Goal: Information Seeking & Learning: Learn about a topic

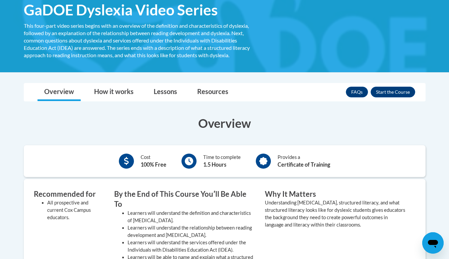
scroll to position [110, 0]
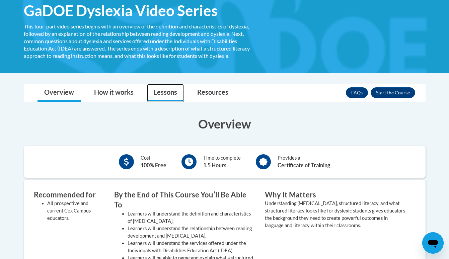
click at [174, 92] on link "Lessons" at bounding box center [165, 93] width 37 height 18
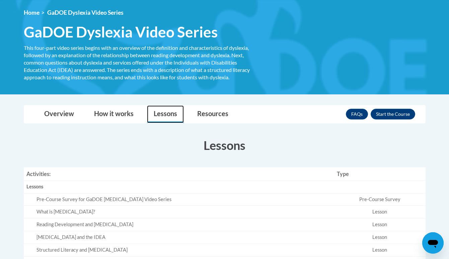
scroll to position [71, 0]
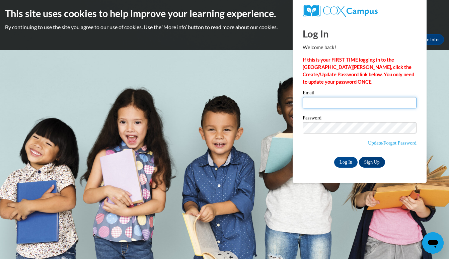
type input "monserratm.moronidelgadillo01@paulding.k12.ga.us"
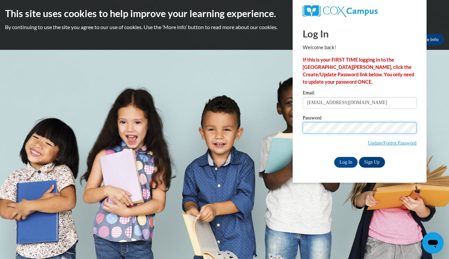
click at [345, 161] on input "Log In" at bounding box center [345, 162] width 23 height 11
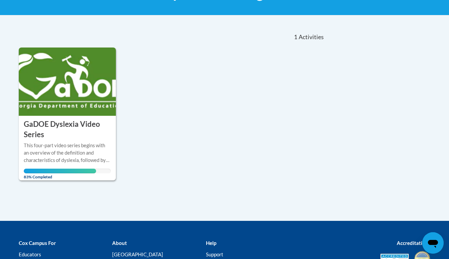
scroll to position [130, 0]
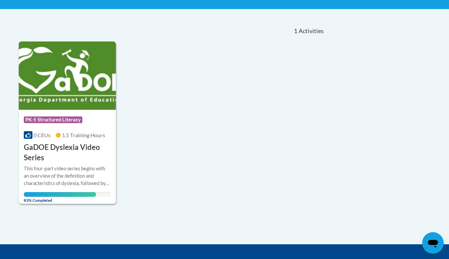
click at [77, 88] on img at bounding box center [67, 76] width 97 height 68
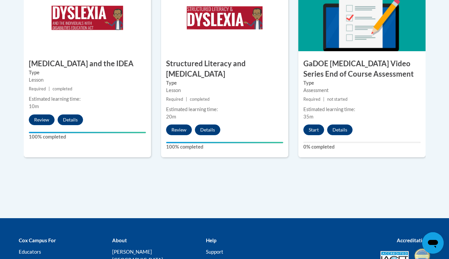
scroll to position [443, 0]
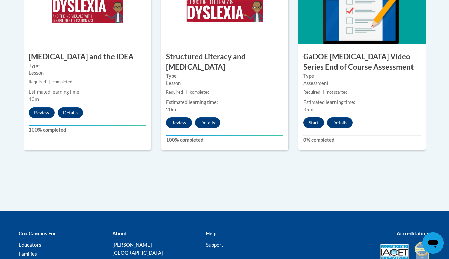
click at [315, 118] on button "Start" at bounding box center [313, 123] width 21 height 11
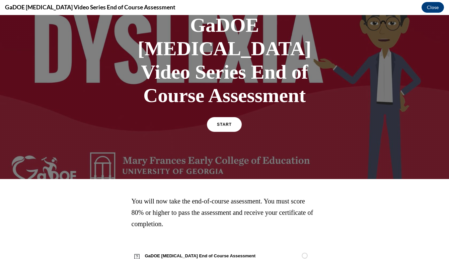
scroll to position [50, 0]
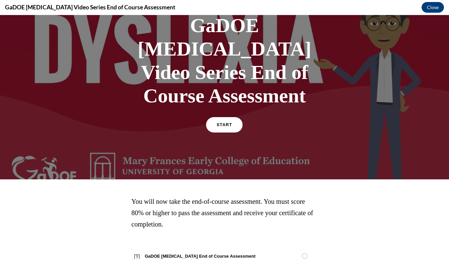
click at [230, 123] on span "START" at bounding box center [224, 125] width 15 height 5
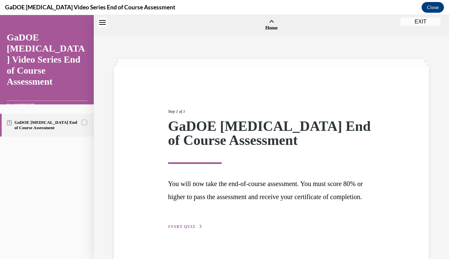
scroll to position [21, 0]
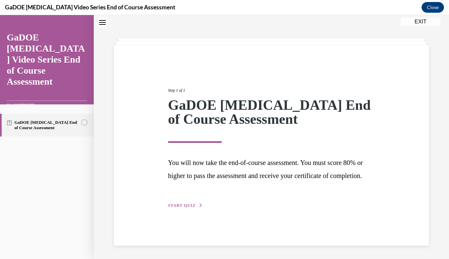
click at [194, 208] on span "START QUIZ" at bounding box center [181, 205] width 27 height 5
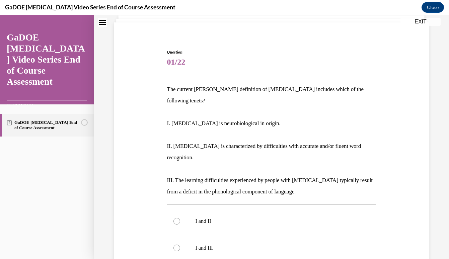
scroll to position [46, 0]
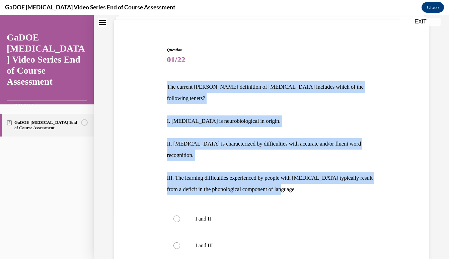
drag, startPoint x: 167, startPoint y: 86, endPoint x: 293, endPoint y: 180, distance: 157.1
click at [293, 180] on div "The current IDA definition of dyslexia includes which of the following tenets? …" at bounding box center [271, 138] width 209 height 114
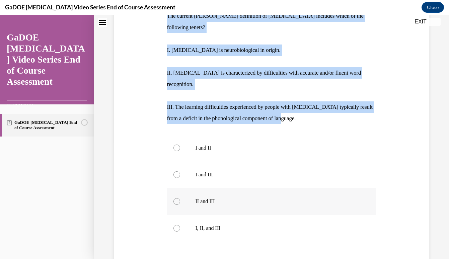
scroll to position [118, 0]
copy div "The current IDA definition of dyslexia includes which of the following tenets? …"
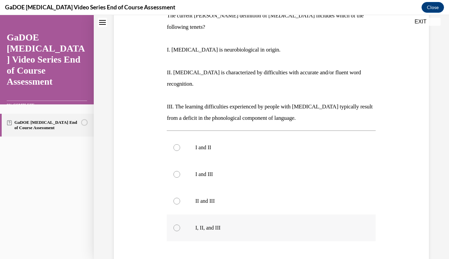
click at [177, 215] on label "I, II, and III" at bounding box center [271, 228] width 209 height 27
click at [177, 225] on input "I, II, and III" at bounding box center [176, 228] width 7 height 7
radio input "true"
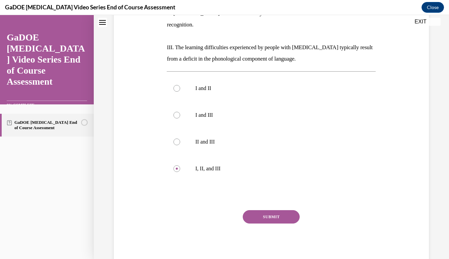
click at [279, 210] on button "SUBMIT" at bounding box center [271, 216] width 57 height 13
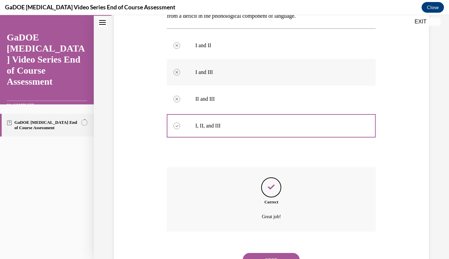
scroll to position [231, 0]
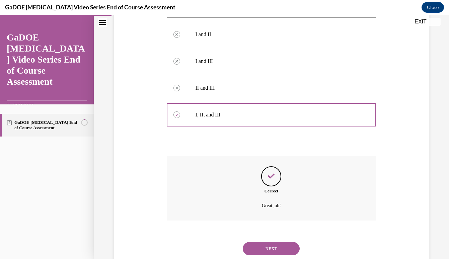
click at [284, 242] on button "NEXT" at bounding box center [271, 248] width 57 height 13
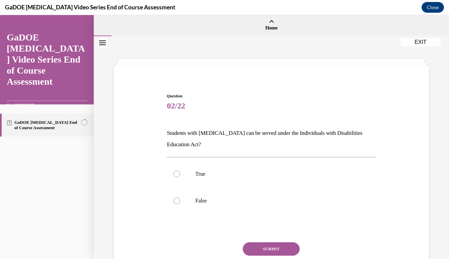
scroll to position [0, 0]
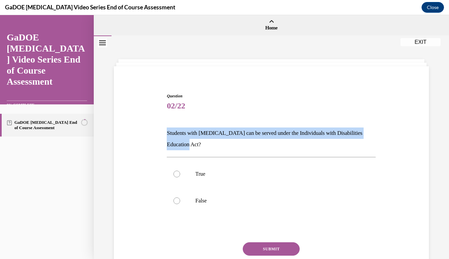
drag, startPoint x: 165, startPoint y: 132, endPoint x: 181, endPoint y: 144, distance: 19.6
click at [181, 144] on div "Question 02/22 Students with dyslexia can be served under the Individuals with …" at bounding box center [271, 190] width 212 height 214
copy p "Students with dyslexia can be served under the Individuals with Disabilities Ed…"
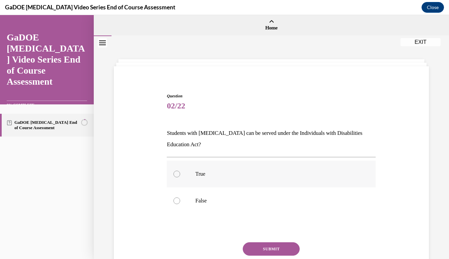
click at [178, 175] on div at bounding box center [176, 174] width 7 height 7
click at [178, 175] on input "True" at bounding box center [176, 174] width 7 height 7
radio input "true"
click at [271, 247] on button "SUBMIT" at bounding box center [271, 248] width 57 height 13
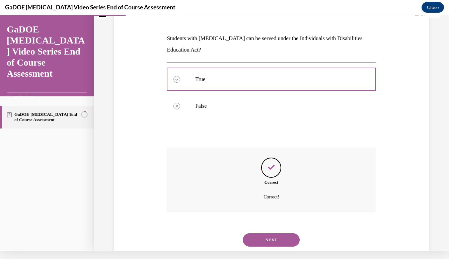
scroll to position [97, 0]
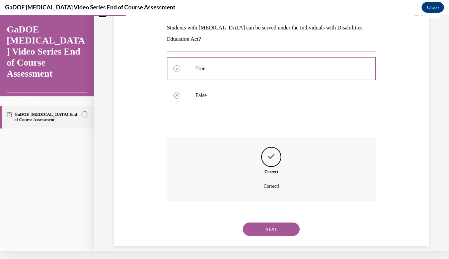
click at [280, 223] on button "NEXT" at bounding box center [271, 229] width 57 height 13
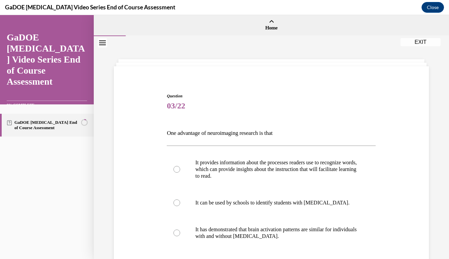
click at [251, 139] on p "One advantage of neuroimaging research is that" at bounding box center [271, 133] width 209 height 11
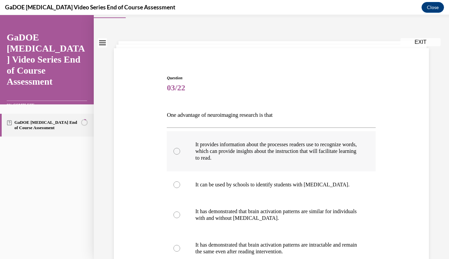
scroll to position [32, 0]
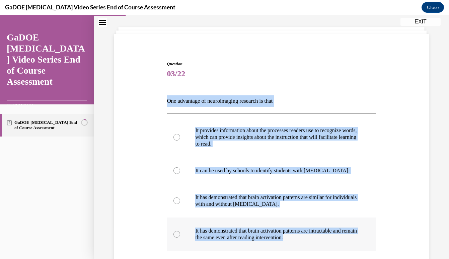
drag, startPoint x: 167, startPoint y: 99, endPoint x: 314, endPoint y: 239, distance: 203.4
click at [314, 239] on div "Question 03/22 One advantage of neuroimaging research is that It provides infor…" at bounding box center [271, 197] width 209 height 273
copy div "One advantage of neuroimaging research is that It provides information about th…"
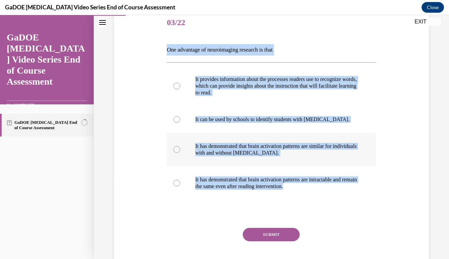
scroll to position [108, 0]
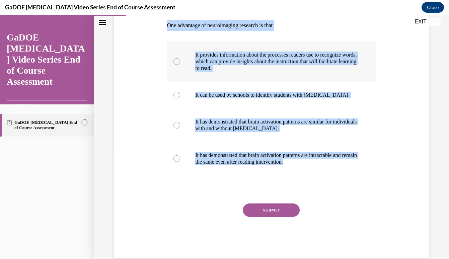
click at [179, 61] on div at bounding box center [176, 61] width 7 height 7
click at [179, 61] on input "It provides information about the processes readers use to recognize words, whi…" at bounding box center [176, 61] width 7 height 7
radio input "true"
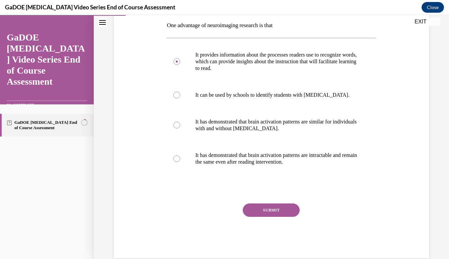
click at [275, 212] on button "SUBMIT" at bounding box center [271, 210] width 57 height 13
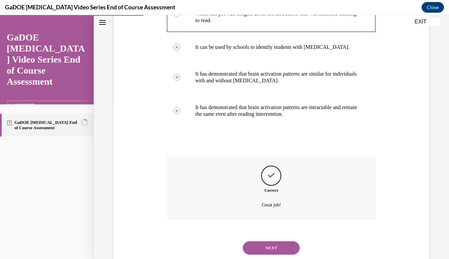
scroll to position [166, 0]
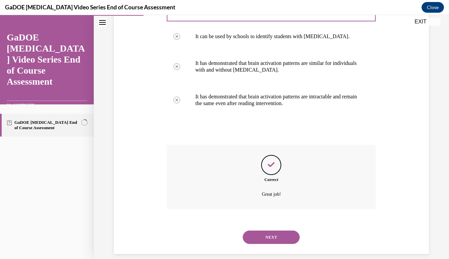
click at [275, 231] on button "NEXT" at bounding box center [271, 237] width 57 height 13
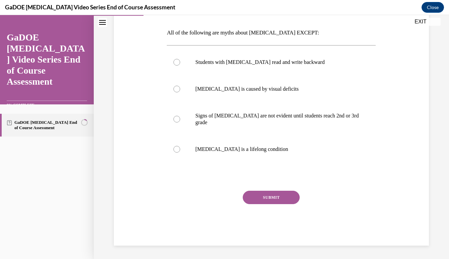
scroll to position [75, 0]
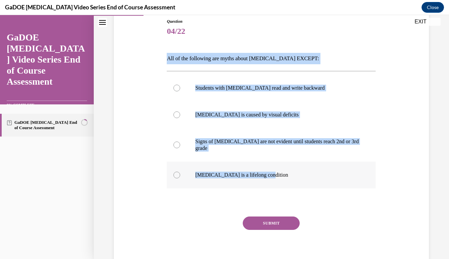
drag, startPoint x: 168, startPoint y: 58, endPoint x: 278, endPoint y: 169, distance: 156.0
click at [278, 169] on div "Question 04/22 All of the following are myths about dyslexia EXCEPT: Students w…" at bounding box center [271, 144] width 209 height 253
copy div "All of the following are myths about dyslexia EXCEPT: Students with dyslexia re…"
click at [178, 172] on div at bounding box center [176, 175] width 7 height 7
click at [178, 172] on input "Dyslexia is a lifelong condition" at bounding box center [176, 175] width 7 height 7
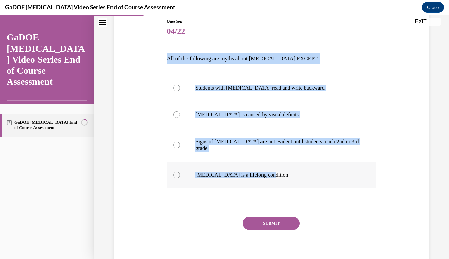
radio input "true"
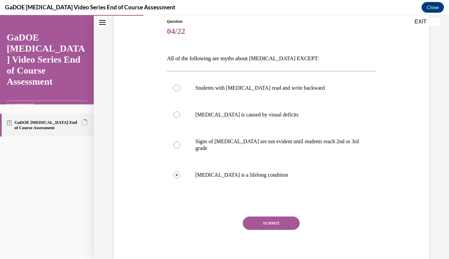
click at [282, 218] on button "SUBMIT" at bounding box center [271, 223] width 57 height 13
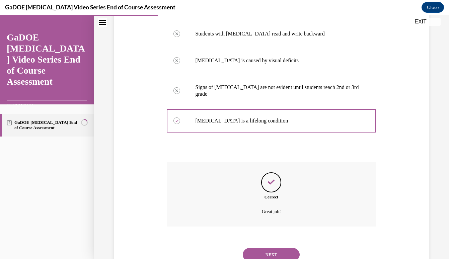
scroll to position [140, 0]
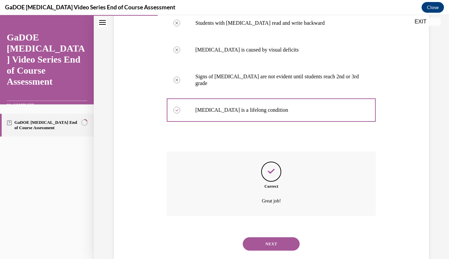
click at [272, 237] on button "NEXT" at bounding box center [271, 243] width 57 height 13
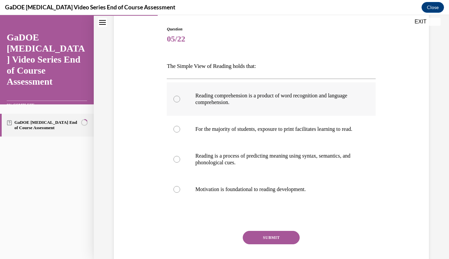
scroll to position [78, 0]
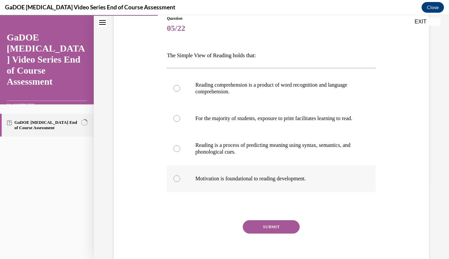
drag, startPoint x: 168, startPoint y: 54, endPoint x: 328, endPoint y: 184, distance: 206.9
click at [328, 184] on div "Question 05/22 The Simple View of Reading holds that: Reading comprehension is …" at bounding box center [271, 145] width 209 height 260
copy div "The Simple View of Reading holds that: Reading comprehension is a product of wo…"
click at [178, 88] on div at bounding box center [176, 88] width 7 height 7
click at [178, 88] on input "Reading comprehension is a product of word recognition and language comprehensi…" at bounding box center [176, 88] width 7 height 7
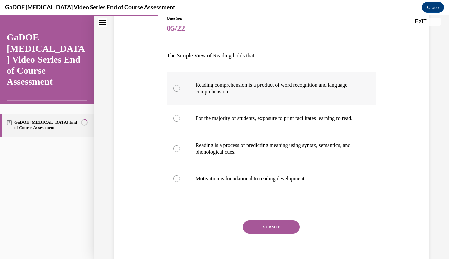
radio input "true"
click at [277, 231] on button "SUBMIT" at bounding box center [271, 226] width 57 height 13
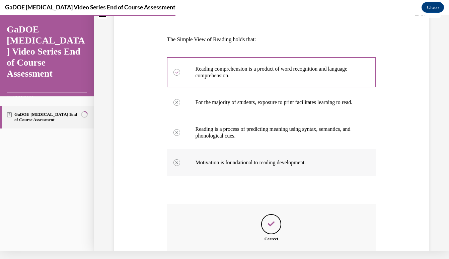
scroll to position [160, 0]
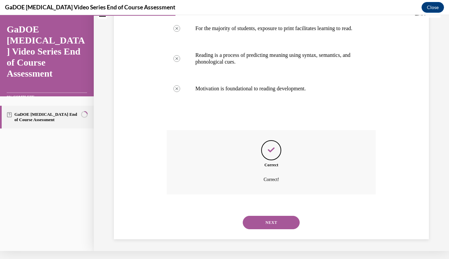
click at [279, 218] on button "NEXT" at bounding box center [271, 222] width 57 height 13
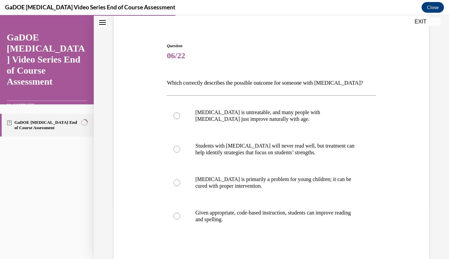
scroll to position [51, 0]
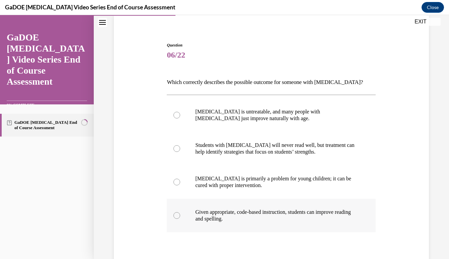
drag, startPoint x: 166, startPoint y: 81, endPoint x: 250, endPoint y: 220, distance: 162.6
click at [250, 220] on div "Question 06/22 Which correctly describes the possible outcome for someone with …" at bounding box center [271, 173] width 212 height 283
copy div "Which correctly describes the possible outcome for someone with dyslexia? Dysle…"
click at [177, 215] on div at bounding box center [176, 215] width 7 height 7
click at [177, 215] on input "Given appropriate, code-based instruction, students can improve reading and spe…" at bounding box center [176, 215] width 7 height 7
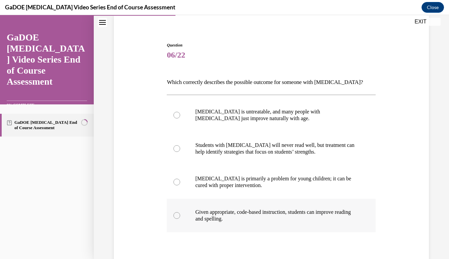
radio input "true"
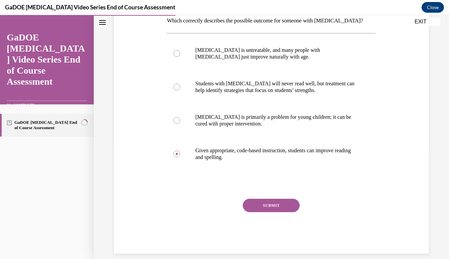
click at [270, 203] on button "SUBMIT" at bounding box center [271, 205] width 57 height 13
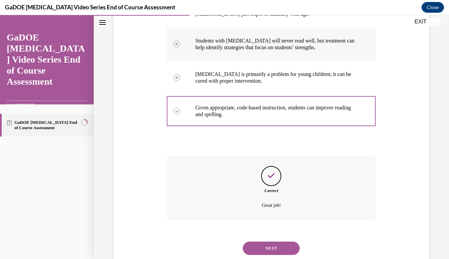
scroll to position [166, 0]
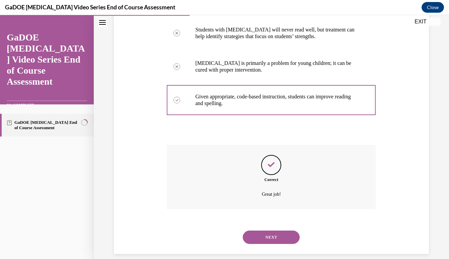
click at [282, 231] on button "NEXT" at bounding box center [271, 237] width 57 height 13
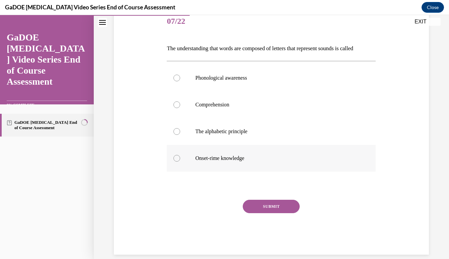
drag, startPoint x: 165, startPoint y: 55, endPoint x: 257, endPoint y: 163, distance: 141.3
click at [257, 163] on div "Question 07/22 The understanding that words are composed of letters that repres…" at bounding box center [271, 126] width 212 height 256
click at [166, 57] on div "Question 07/22 The understanding that words are composed of letters that repres…" at bounding box center [271, 126] width 212 height 256
drag, startPoint x: 166, startPoint y: 57, endPoint x: 195, endPoint y: 67, distance: 30.3
click at [195, 67] on div "Question 07/22 The understanding that words are composed of letters that repres…" at bounding box center [271, 126] width 212 height 256
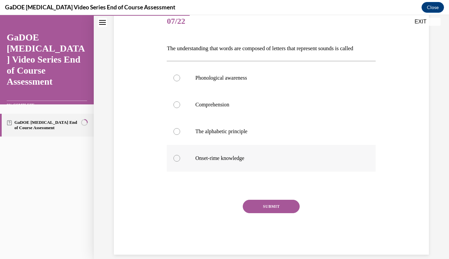
drag, startPoint x: 167, startPoint y: 50, endPoint x: 246, endPoint y: 166, distance: 139.9
click at [246, 166] on div "Question 07/22 The understanding that words are composed of letters that repres…" at bounding box center [271, 131] width 209 height 246
copy div "The understanding that words are composed of letters that represent sounds is c…"
click at [177, 129] on div at bounding box center [176, 131] width 7 height 7
click at [177, 129] on input "The alphabetic principle" at bounding box center [176, 131] width 7 height 7
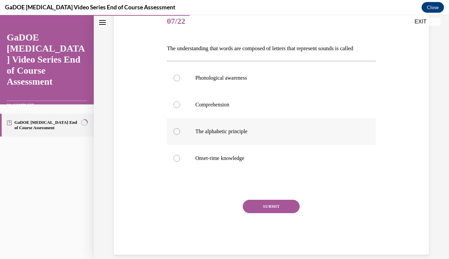
radio input "true"
click at [288, 204] on button "SUBMIT" at bounding box center [271, 206] width 57 height 13
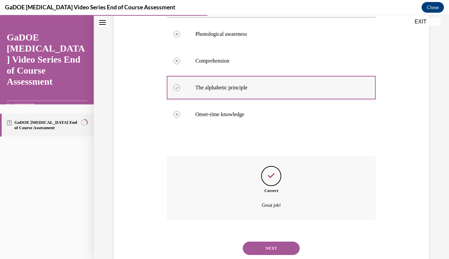
scroll to position [140, 0]
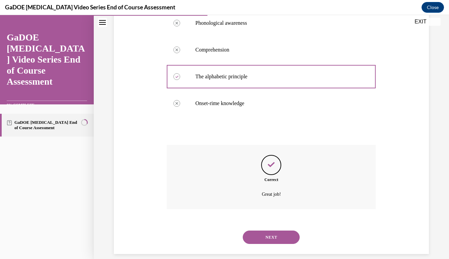
click at [284, 231] on button "NEXT" at bounding box center [271, 237] width 57 height 13
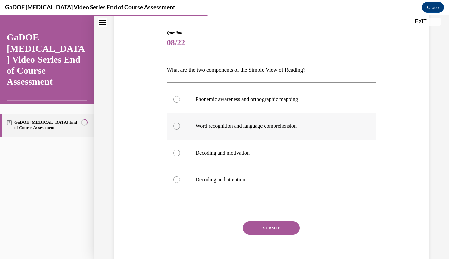
scroll to position [62, 0]
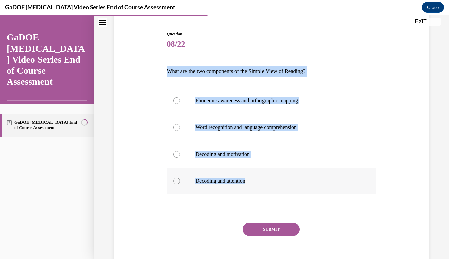
drag, startPoint x: 160, startPoint y: 64, endPoint x: 254, endPoint y: 181, distance: 151.0
click at [254, 181] on div "Question 08/22 What are the two components of the Simple View of Reading? Phone…" at bounding box center [271, 144] width 318 height 267
copy div "What are the two components of the Simple View of Reading? Phonemic awareness a…"
click at [179, 126] on div at bounding box center [176, 127] width 7 height 7
click at [179, 126] on input "Word recognition and language comprehension" at bounding box center [176, 127] width 7 height 7
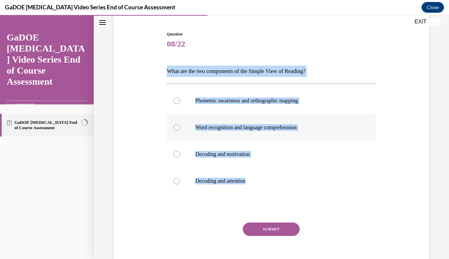
radio input "true"
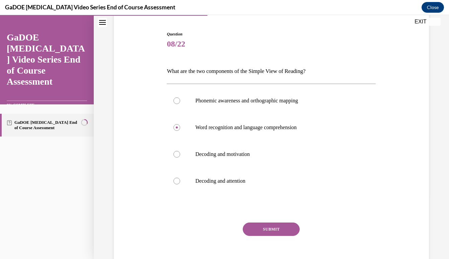
click at [277, 228] on button "SUBMIT" at bounding box center [271, 229] width 57 height 13
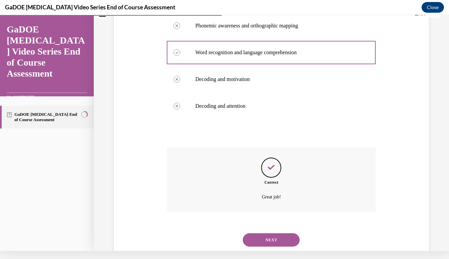
scroll to position [140, 0]
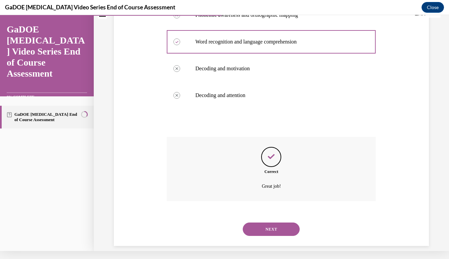
click at [279, 223] on button "NEXT" at bounding box center [271, 229] width 57 height 13
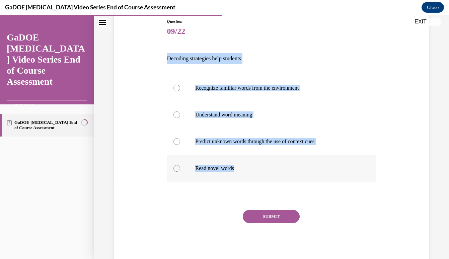
drag, startPoint x: 164, startPoint y: 51, endPoint x: 243, endPoint y: 174, distance: 146.1
click at [243, 174] on div "Question 09/22 Decoding strategies help students Recognize familiar words from …" at bounding box center [271, 131] width 318 height 267
copy div "Decoding strategies help students Recognize familiar words from the environment…"
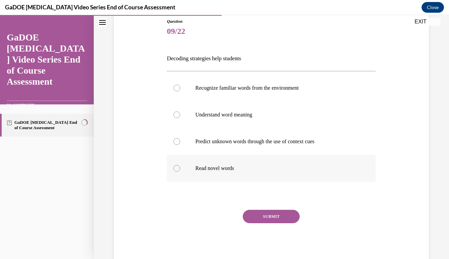
click at [178, 171] on div at bounding box center [176, 168] width 7 height 7
click at [178, 171] on input "Read novel words" at bounding box center [176, 168] width 7 height 7
radio input "true"
click at [269, 215] on button "SUBMIT" at bounding box center [271, 216] width 57 height 13
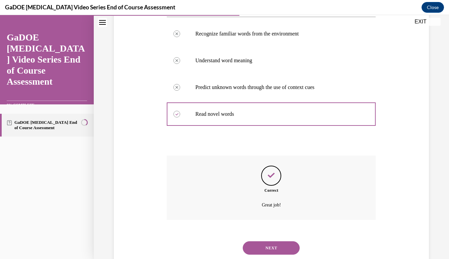
scroll to position [140, 0]
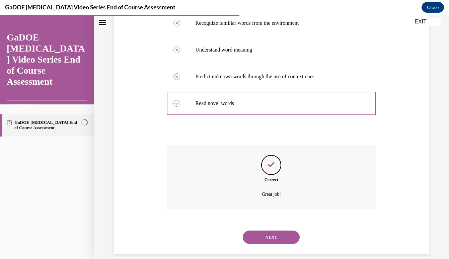
click at [276, 231] on button "NEXT" at bounding box center [271, 237] width 57 height 13
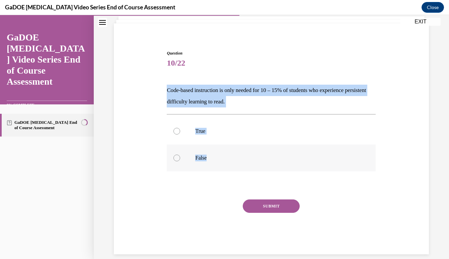
drag, startPoint x: 166, startPoint y: 87, endPoint x: 224, endPoint y: 162, distance: 94.5
click at [224, 162] on div "Question 10/22 Code-based instruction is only needed for 10 – 15% of students w…" at bounding box center [271, 147] width 212 height 214
copy div "Code-based instruction is only needed for 10 – 15% of students who experience p…"
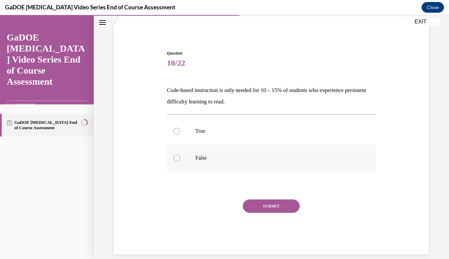
click at [180, 156] on label "False" at bounding box center [271, 158] width 209 height 27
click at [180, 156] on input "False" at bounding box center [176, 158] width 7 height 7
radio input "true"
click at [269, 205] on button "SUBMIT" at bounding box center [271, 206] width 57 height 13
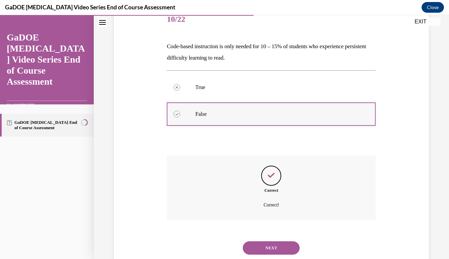
scroll to position [97, 0]
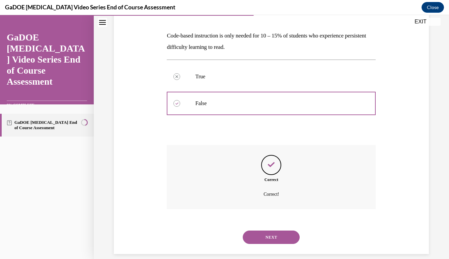
click at [276, 231] on button "NEXT" at bounding box center [271, 237] width 57 height 13
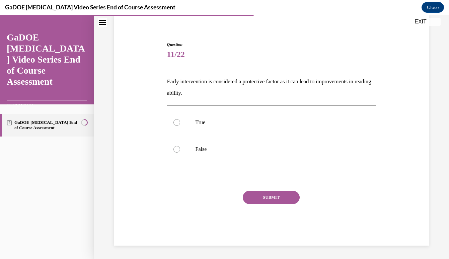
scroll to position [44, 0]
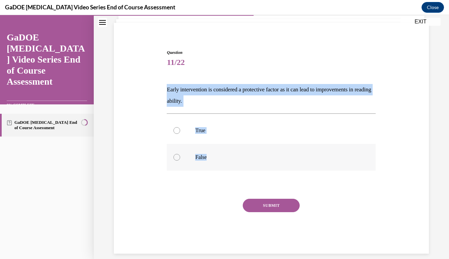
drag, startPoint x: 163, startPoint y: 85, endPoint x: 221, endPoint y: 170, distance: 103.3
click at [221, 170] on div "Question 11/22 Early intervention is considered a protective factor as it can l…" at bounding box center [271, 141] width 318 height 224
click at [178, 132] on div at bounding box center [176, 130] width 7 height 7
click at [178, 132] on input "True" at bounding box center [176, 130] width 7 height 7
radio input "true"
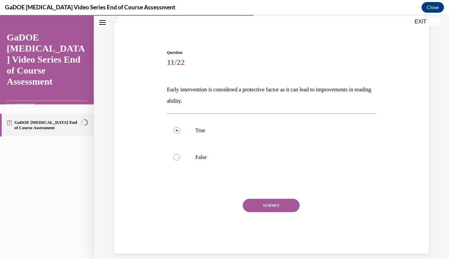
click at [272, 210] on button "SUBMIT" at bounding box center [271, 205] width 57 height 13
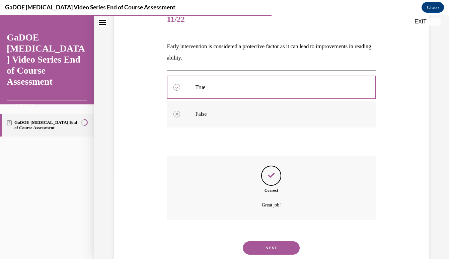
scroll to position [97, 0]
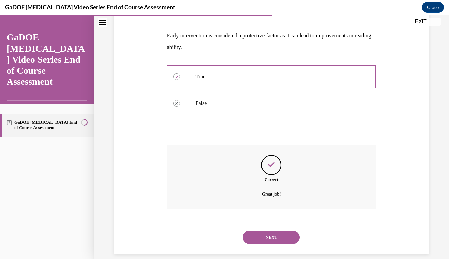
click at [269, 231] on button "NEXT" at bounding box center [271, 237] width 57 height 13
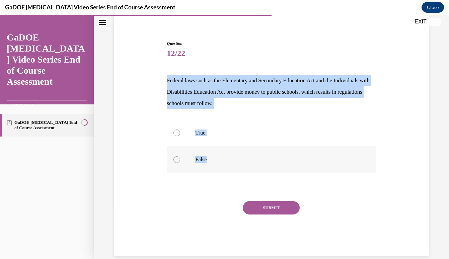
drag, startPoint x: 165, startPoint y: 78, endPoint x: 213, endPoint y: 164, distance: 98.2
click at [213, 164] on div "Question 12/22 Federal laws such as the Elementary and Secondary Education Act …" at bounding box center [271, 143] width 212 height 226
click at [180, 133] on div at bounding box center [176, 133] width 7 height 7
click at [180, 133] on input "True" at bounding box center [176, 133] width 7 height 7
radio input "true"
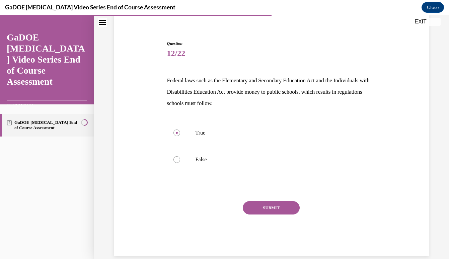
click at [272, 211] on button "SUBMIT" at bounding box center [271, 207] width 57 height 13
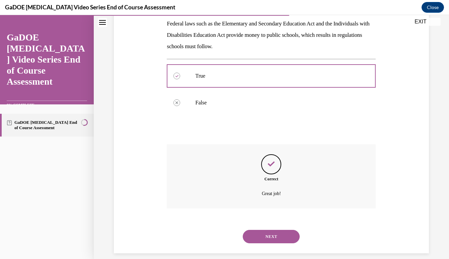
scroll to position [109, 0]
click at [285, 231] on button "NEXT" at bounding box center [271, 237] width 57 height 13
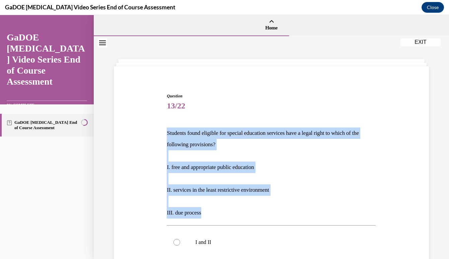
drag, startPoint x: 165, startPoint y: 130, endPoint x: 210, endPoint y: 211, distance: 92.5
click at [210, 211] on div "Question 13/22 Students found eligible for special education services have a le…" at bounding box center [271, 251] width 212 height 336
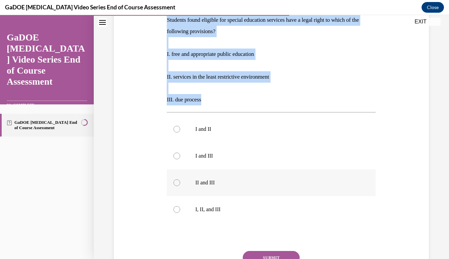
scroll to position [121, 0]
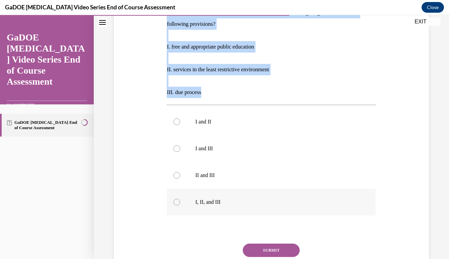
click at [178, 201] on div at bounding box center [176, 202] width 7 height 7
click at [178, 201] on input "I, II, and III" at bounding box center [176, 202] width 7 height 7
radio input "true"
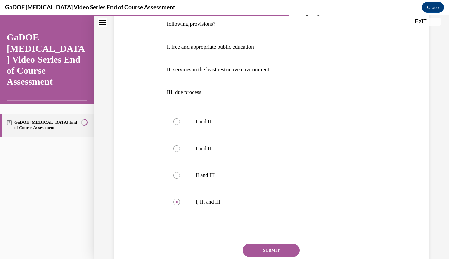
click at [266, 249] on button "SUBMIT" at bounding box center [271, 250] width 57 height 13
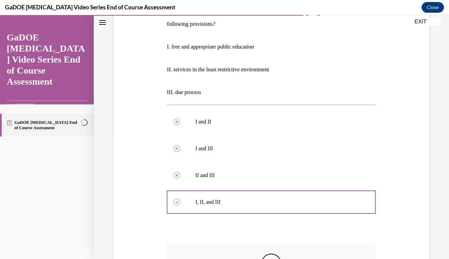
scroll to position [8, 0]
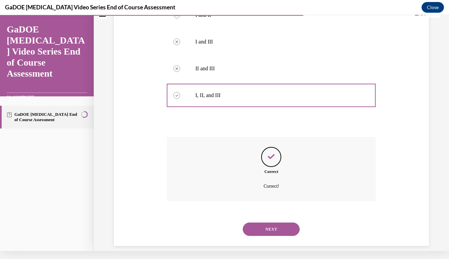
click at [275, 224] on button "NEXT" at bounding box center [271, 229] width 57 height 13
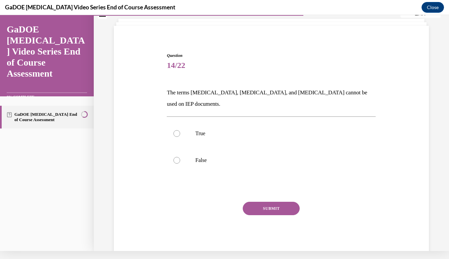
scroll to position [32, 0]
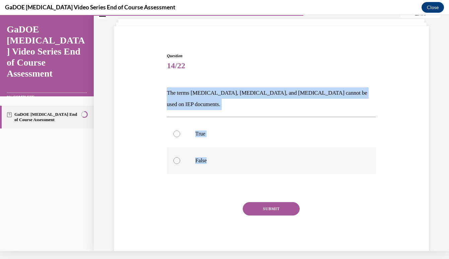
drag, startPoint x: 159, startPoint y: 81, endPoint x: 214, endPoint y: 155, distance: 92.3
click at [214, 155] on div "Question 14/22 The terms dyslexia, dyscalculia, and dysgraphia cannot be used o…" at bounding box center [271, 145] width 318 height 224
click at [178, 131] on div at bounding box center [176, 134] width 7 height 7
click at [178, 131] on input "True" at bounding box center [176, 134] width 7 height 7
radio input "true"
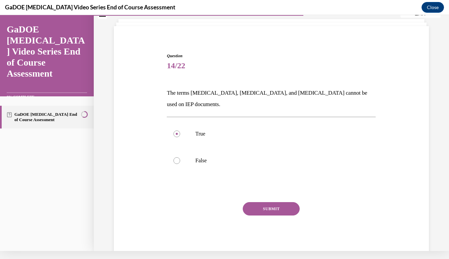
click at [275, 202] on button "SUBMIT" at bounding box center [271, 208] width 57 height 13
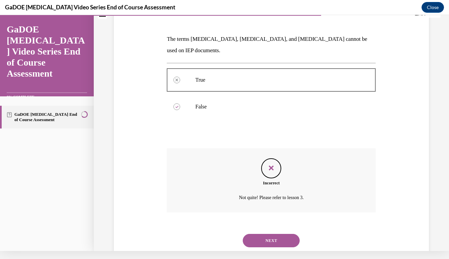
scroll to position [80, 0]
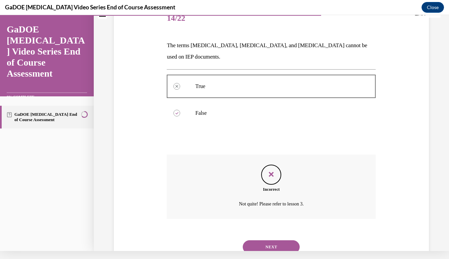
click at [271, 240] on button "NEXT" at bounding box center [271, 246] width 57 height 13
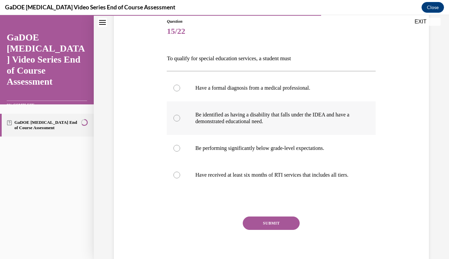
scroll to position [70, 0]
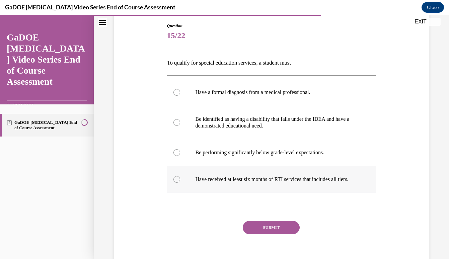
drag, startPoint x: 165, startPoint y: 57, endPoint x: 218, endPoint y: 196, distance: 148.6
click at [218, 196] on div "Question 15/22 To qualify for special education services, a student must Have a…" at bounding box center [271, 144] width 212 height 263
click at [178, 124] on div at bounding box center [176, 122] width 7 height 7
click at [178, 124] on input "Be identified as having a disability that falls under the IDEA and have a demon…" at bounding box center [176, 122] width 7 height 7
radio input "true"
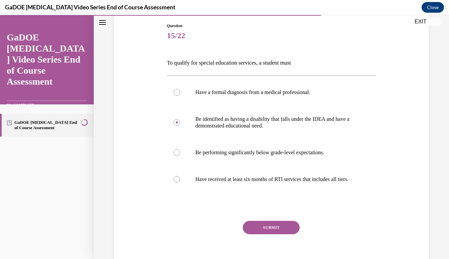
click at [269, 234] on button "SUBMIT" at bounding box center [271, 227] width 57 height 13
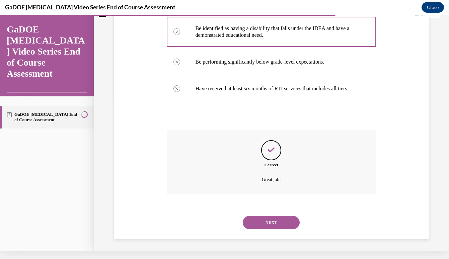
click at [276, 225] on button "NEXT" at bounding box center [271, 222] width 57 height 13
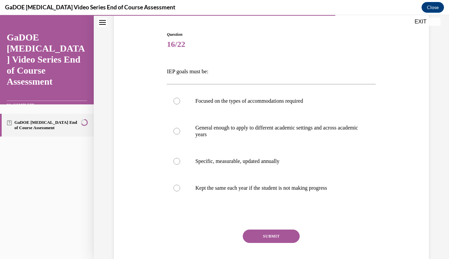
scroll to position [60, 0]
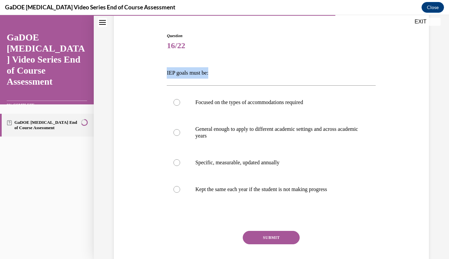
drag, startPoint x: 163, startPoint y: 71, endPoint x: 220, endPoint y: 70, distance: 57.3
click at [220, 70] on div "Question 16/22 IEP goals must be: Focused on the types of accommodations requir…" at bounding box center [271, 149] width 318 height 273
drag, startPoint x: 352, startPoint y: 205, endPoint x: 136, endPoint y: 66, distance: 257.4
click at [136, 66] on div "Question 16/22 IEP goals must be: Focused on the types of accommodations requir…" at bounding box center [271, 149] width 318 height 273
click at [178, 164] on div at bounding box center [176, 162] width 7 height 7
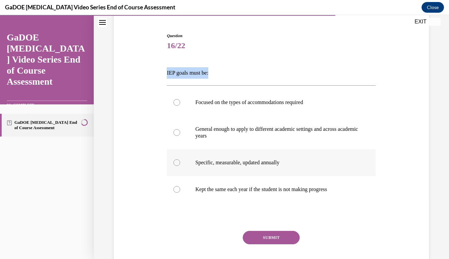
click at [178, 164] on input "Specific, measurable, updated annually" at bounding box center [176, 162] width 7 height 7
radio input "true"
click at [279, 238] on button "SUBMIT" at bounding box center [271, 237] width 57 height 13
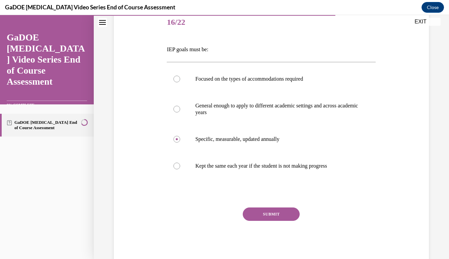
scroll to position [8, 0]
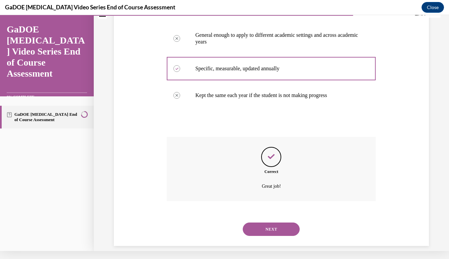
click at [280, 223] on button "NEXT" at bounding box center [271, 229] width 57 height 13
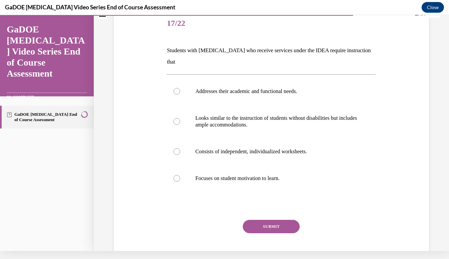
scroll to position [0, 0]
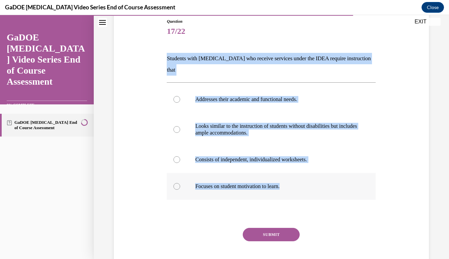
drag, startPoint x: 165, startPoint y: 54, endPoint x: 297, endPoint y: 180, distance: 182.6
click at [297, 180] on div "Question 17/22 Students with dyslexia who receive services under the IDEA requi…" at bounding box center [271, 145] width 212 height 275
click at [177, 96] on div at bounding box center [176, 99] width 7 height 7
click at [177, 96] on input "Addresses their academic and functional needs." at bounding box center [176, 99] width 7 height 7
radio input "true"
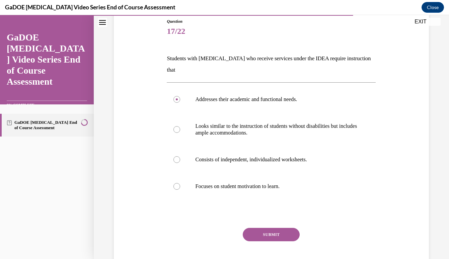
click at [269, 228] on button "SUBMIT" at bounding box center [271, 234] width 57 height 13
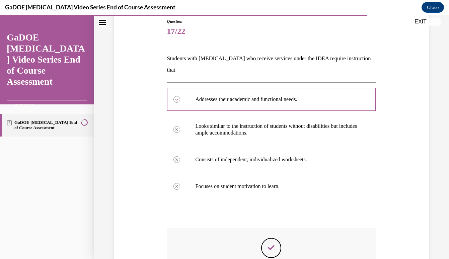
scroll to position [8, 0]
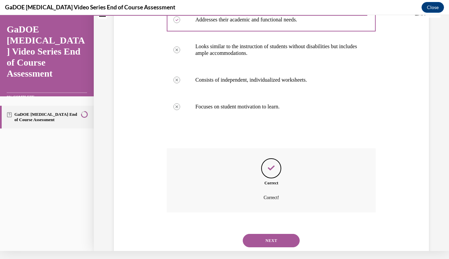
click at [278, 234] on button "NEXT" at bounding box center [271, 240] width 57 height 13
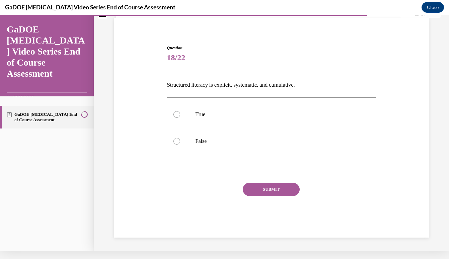
scroll to position [28, 0]
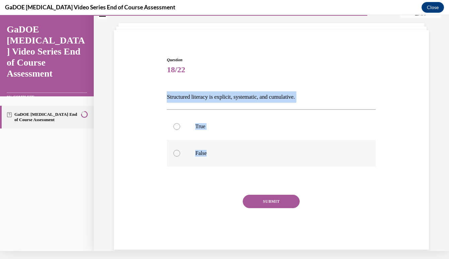
drag, startPoint x: 164, startPoint y: 92, endPoint x: 217, endPoint y: 156, distance: 82.5
click at [217, 156] on div "Question 18/22 Structured literacy is explicit, systematic, and cumulative. Tru…" at bounding box center [271, 143] width 318 height 213
click at [176, 126] on div at bounding box center [176, 126] width 7 height 7
click at [176, 126] on input "True" at bounding box center [176, 126] width 7 height 7
radio input "true"
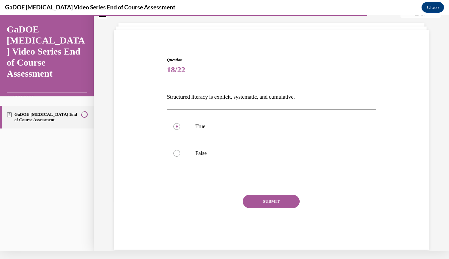
click at [261, 200] on button "SUBMIT" at bounding box center [271, 201] width 57 height 13
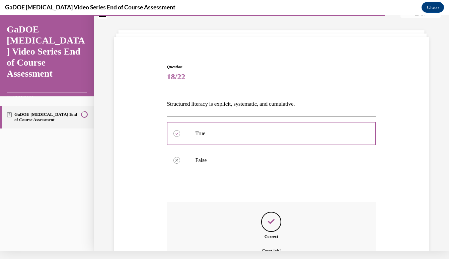
scroll to position [86, 0]
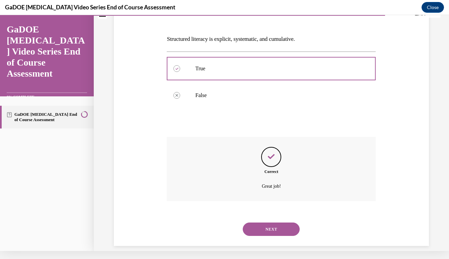
click at [280, 224] on button "NEXT" at bounding box center [271, 229] width 57 height 13
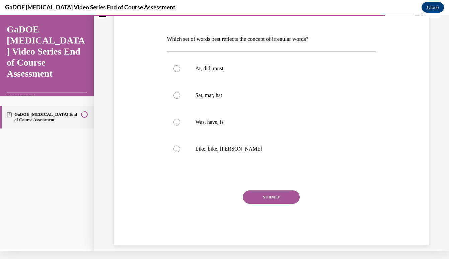
scroll to position [0, 0]
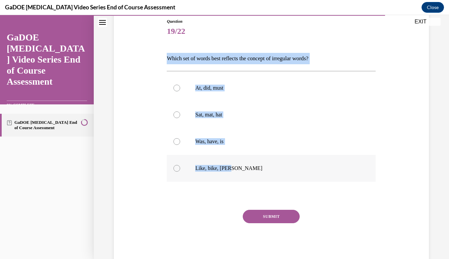
drag, startPoint x: 164, startPoint y: 56, endPoint x: 233, endPoint y: 173, distance: 135.8
click at [233, 173] on div "Question 19/22 Which set of words best reflects the concept of irregular words?…" at bounding box center [271, 131] width 318 height 267
click at [179, 141] on div at bounding box center [176, 141] width 7 height 7
click at [179, 141] on input "Was, have, is" at bounding box center [176, 141] width 7 height 7
radio input "true"
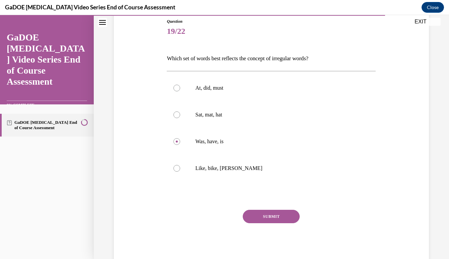
click at [273, 216] on button "SUBMIT" at bounding box center [271, 216] width 57 height 13
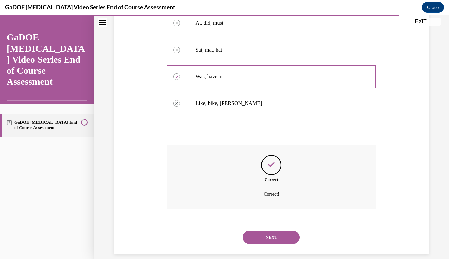
click at [278, 231] on button "NEXT" at bounding box center [271, 237] width 57 height 13
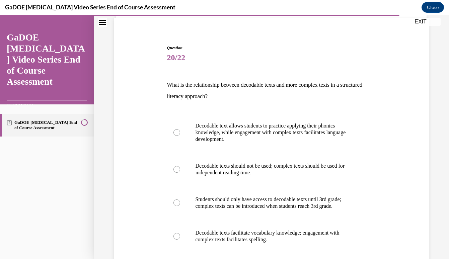
scroll to position [62, 0]
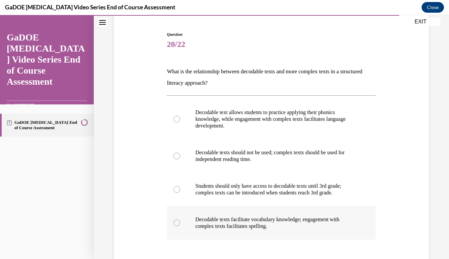
drag, startPoint x: 165, startPoint y: 71, endPoint x: 277, endPoint y: 228, distance: 193.1
click at [277, 228] on div "Question 20/22 What is the relationship between decodable texts and more comple…" at bounding box center [271, 166] width 318 height 311
click at [178, 118] on div at bounding box center [176, 119] width 7 height 7
click at [178, 118] on input "Decodable text allows students to practice applying their phonics knowledge, wh…" at bounding box center [176, 119] width 7 height 7
radio input "true"
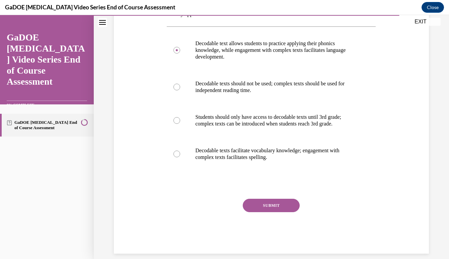
click at [260, 203] on button "SUBMIT" at bounding box center [271, 205] width 57 height 13
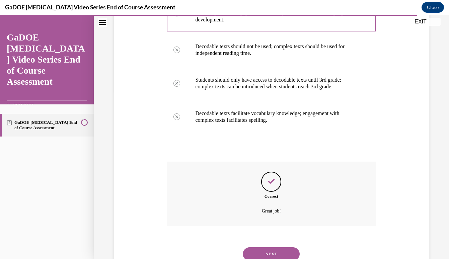
scroll to position [184, 0]
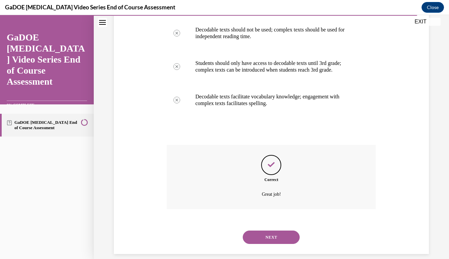
click at [277, 231] on button "NEXT" at bounding box center [271, 237] width 57 height 13
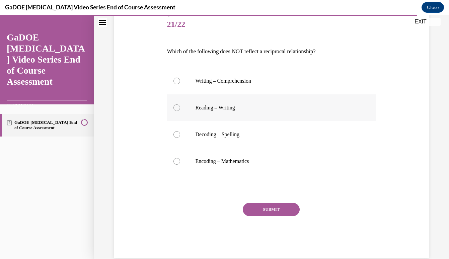
scroll to position [83, 0]
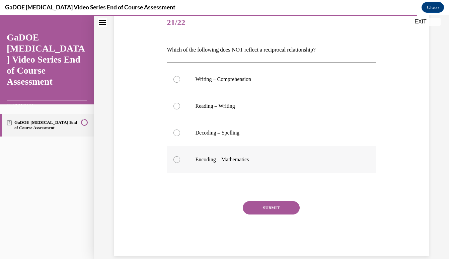
drag, startPoint x: 161, startPoint y: 45, endPoint x: 263, endPoint y: 165, distance: 157.5
click at [263, 165] on div "Question 21/22 Which of the following does NOT reflect a reciprocal relationshi…" at bounding box center [271, 123] width 318 height 267
click at [177, 160] on div at bounding box center [176, 159] width 7 height 7
click at [177, 160] on input "Encoding – Mathematics" at bounding box center [176, 159] width 7 height 7
radio input "true"
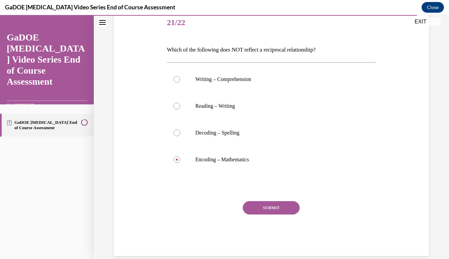
click at [262, 207] on button "SUBMIT" at bounding box center [271, 207] width 57 height 13
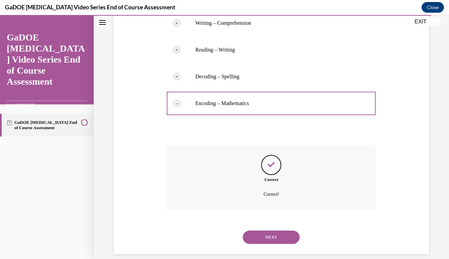
click at [275, 231] on button "NEXT" at bounding box center [271, 237] width 57 height 13
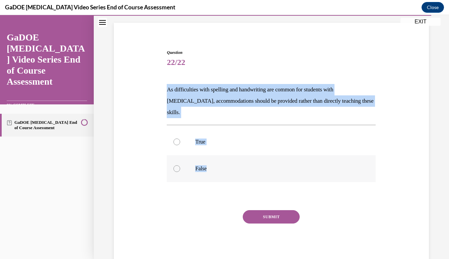
drag, startPoint x: 165, startPoint y: 86, endPoint x: 223, endPoint y: 159, distance: 93.0
click at [223, 159] on div "Question 22/22 As difficulties with spelling and handwriting are common for stu…" at bounding box center [271, 153] width 212 height 226
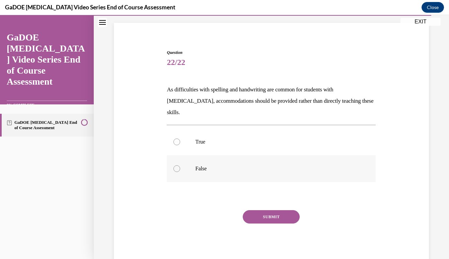
click at [177, 165] on div at bounding box center [176, 168] width 7 height 7
click at [177, 165] on input "False" at bounding box center [176, 168] width 7 height 7
radio input "true"
click at [274, 210] on button "SUBMIT" at bounding box center [271, 216] width 57 height 13
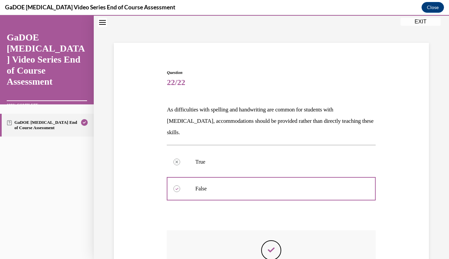
scroll to position [97, 0]
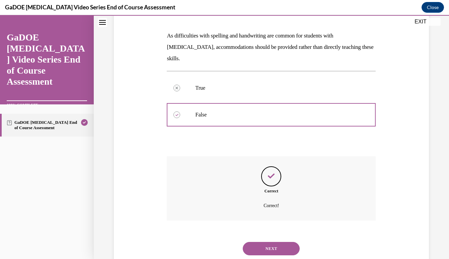
click at [274, 242] on button "NEXT" at bounding box center [271, 248] width 57 height 13
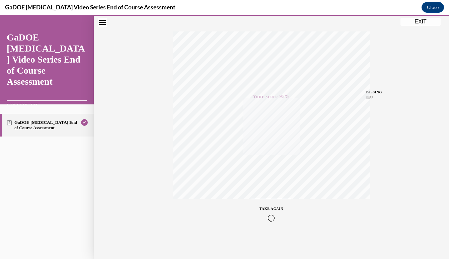
scroll to position [99, 0]
click at [380, 189] on div "Quiz Results PASSING 80% Your score 95% Passed PASSING 80% Your score Your scor…" at bounding box center [271, 98] width 355 height 322
click at [430, 7] on button "Close" at bounding box center [433, 7] width 22 height 11
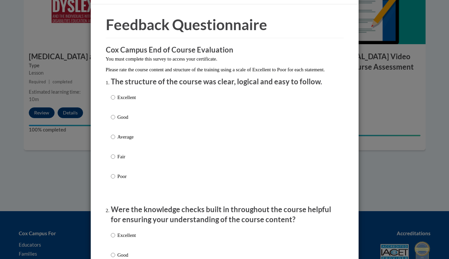
scroll to position [29, 0]
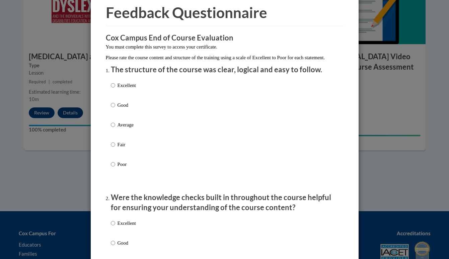
click at [115, 89] on input "Excellent" at bounding box center [113, 85] width 4 height 7
radio input "true"
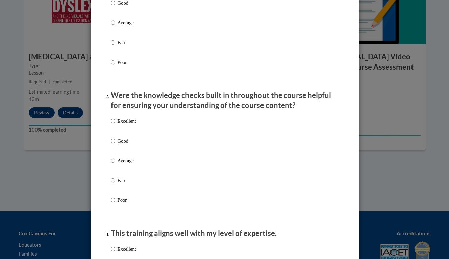
scroll to position [132, 0]
click at [114, 144] on input "Good" at bounding box center [113, 140] width 4 height 7
radio input "true"
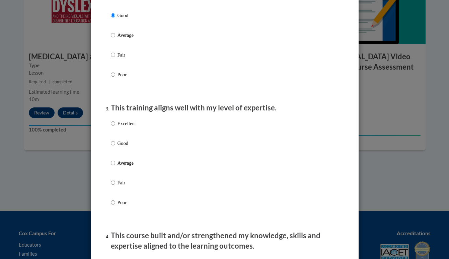
scroll to position [258, 0]
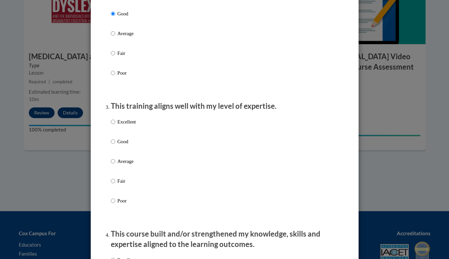
click at [116, 144] on label "Good" at bounding box center [123, 147] width 25 height 18
click at [115, 144] on input "Good" at bounding box center [113, 141] width 4 height 7
radio input "true"
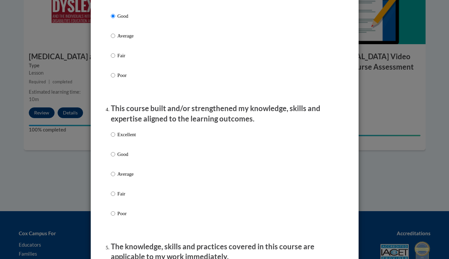
scroll to position [394, 0]
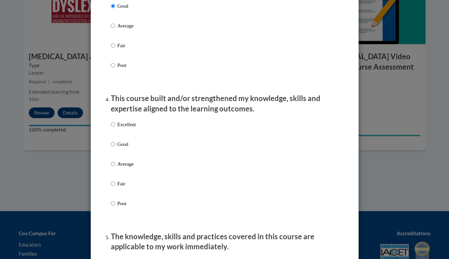
click at [121, 128] on p "Excellent" at bounding box center [127, 124] width 18 height 7
click at [115, 128] on input "Excellent" at bounding box center [113, 124] width 4 height 7
radio input "true"
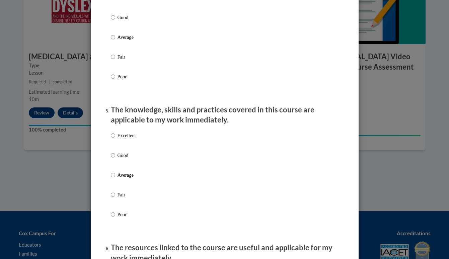
scroll to position [526, 0]
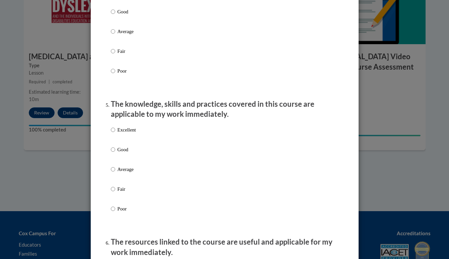
click at [122, 153] on p "Good" at bounding box center [127, 149] width 18 height 7
click at [115, 153] on input "Good" at bounding box center [113, 149] width 4 height 7
radio input "true"
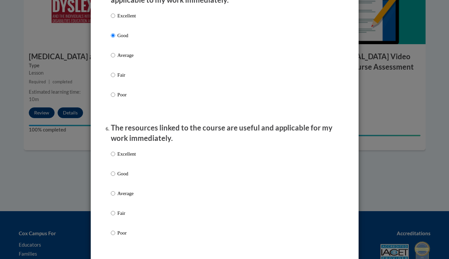
scroll to position [666, 0]
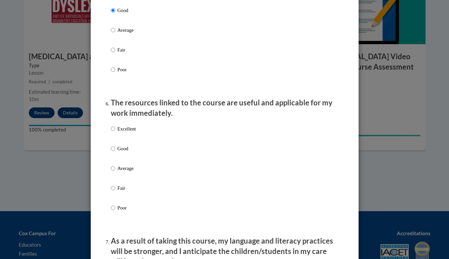
click at [125, 152] on p "Good" at bounding box center [127, 148] width 18 height 7
click at [115, 152] on input "Good" at bounding box center [113, 148] width 4 height 7
radio input "true"
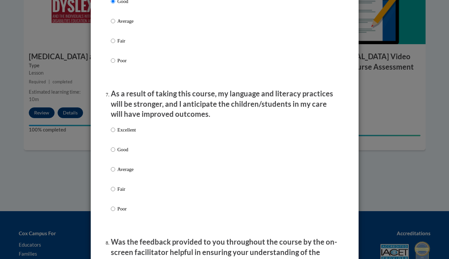
scroll to position [820, 0]
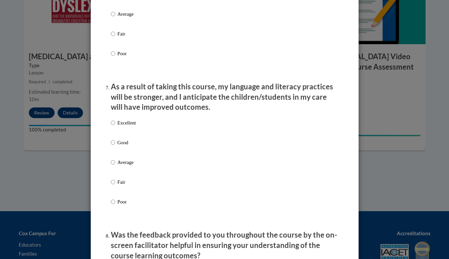
click at [127, 144] on p "Good" at bounding box center [127, 142] width 18 height 7
click at [115, 144] on input "Good" at bounding box center [113, 142] width 4 height 7
radio input "true"
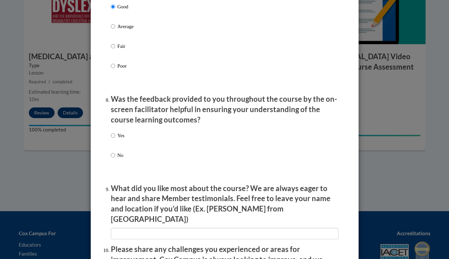
scroll to position [956, 0]
click at [113, 134] on input "Yes" at bounding box center [113, 135] width 4 height 7
radio input "true"
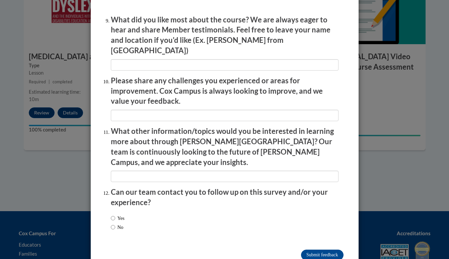
scroll to position [1124, 0]
click at [121, 215] on label "Yes" at bounding box center [118, 218] width 14 height 7
click at [115, 215] on input "Yes" at bounding box center [113, 218] width 4 height 7
radio input "true"
click at [311, 250] on input "Submit feedback" at bounding box center [322, 255] width 42 height 11
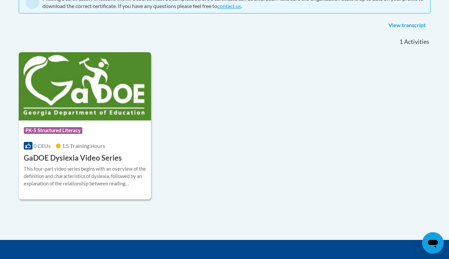
scroll to position [163, 0]
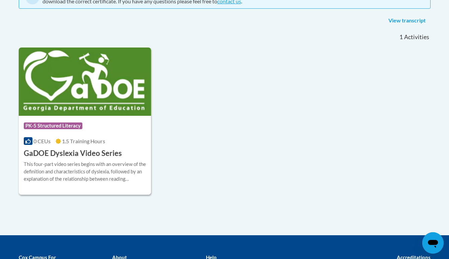
click at [113, 94] on img at bounding box center [85, 82] width 133 height 68
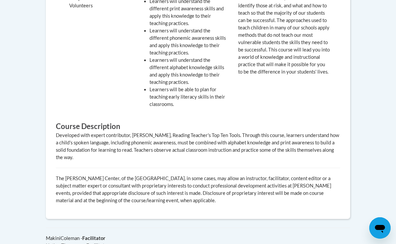
scroll to position [333, 0]
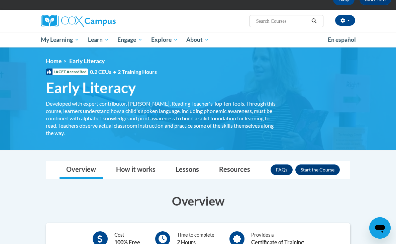
scroll to position [63, 0]
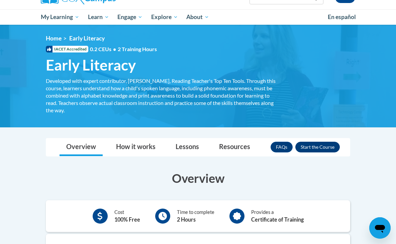
click at [319, 146] on button "Enroll" at bounding box center [318, 147] width 45 height 11
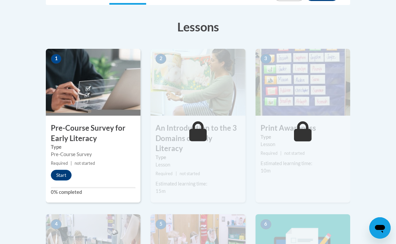
scroll to position [178, 0]
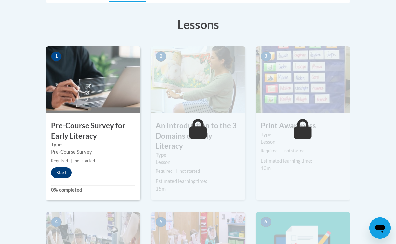
click at [66, 172] on button "Start" at bounding box center [61, 173] width 21 height 11
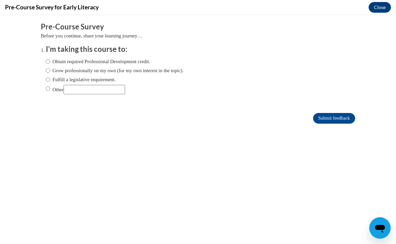
scroll to position [0, 0]
click at [51, 60] on label "Obtain required Professional Development credit." at bounding box center [98, 61] width 104 height 7
click at [50, 60] on input "Obtain required Professional Development credit." at bounding box center [48, 61] width 4 height 7
radio input "true"
click at [335, 120] on input "Submit feedback" at bounding box center [334, 118] width 42 height 11
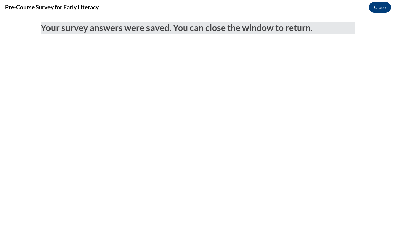
click at [375, 9] on button "Close" at bounding box center [380, 7] width 22 height 11
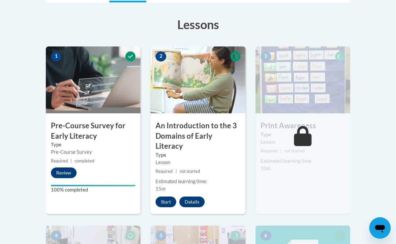
click at [166, 197] on button "Start" at bounding box center [166, 202] width 21 height 11
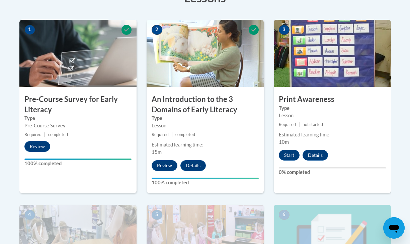
scroll to position [213, 0]
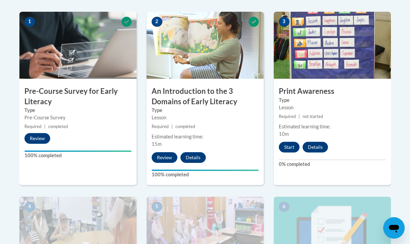
click at [287, 145] on button "Start" at bounding box center [289, 147] width 21 height 11
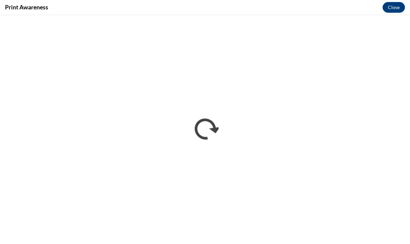
scroll to position [0, 0]
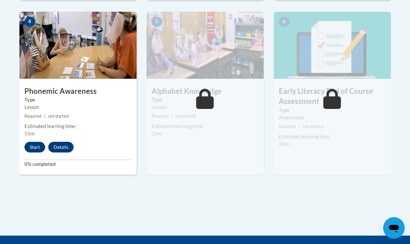
scroll to position [398, 0]
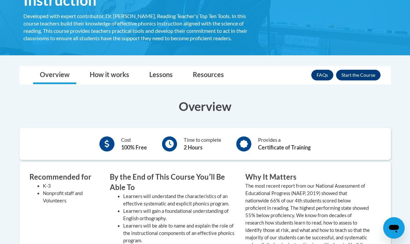
scroll to position [139, 0]
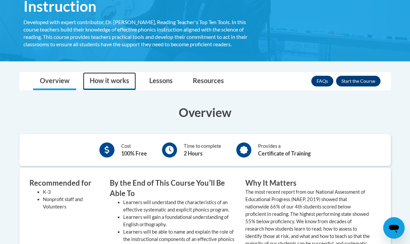
click at [109, 78] on link "How it works" at bounding box center [109, 81] width 53 height 18
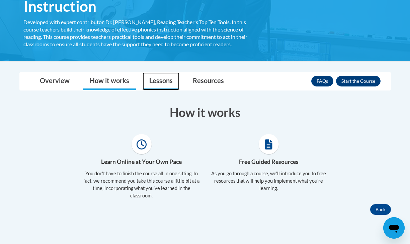
click at [162, 84] on link "Lessons" at bounding box center [161, 81] width 37 height 18
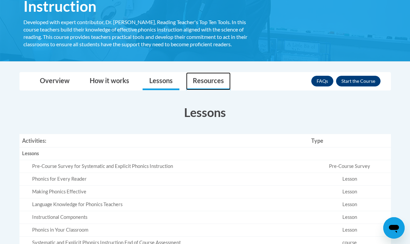
click at [204, 83] on link "Resources" at bounding box center [208, 81] width 45 height 18
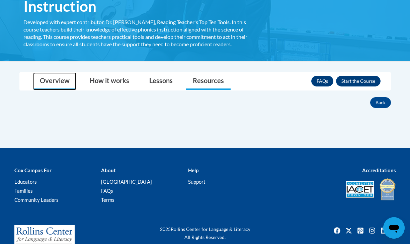
click at [61, 79] on link "Overview" at bounding box center [54, 81] width 43 height 18
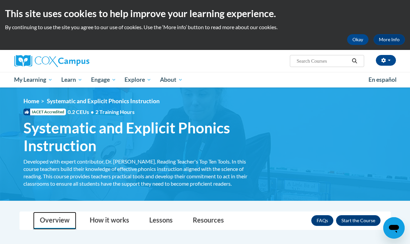
scroll to position [0, 0]
